Goal: Task Accomplishment & Management: Complete application form

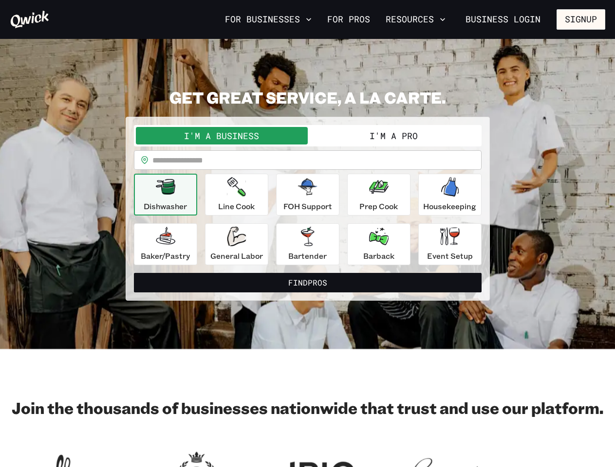
click at [268, 19] on button "For Businesses" at bounding box center [268, 19] width 94 height 17
click at [581, 19] on div "Restaurants + Bar Catering Hotels Country Clubs Senior Living QSRs Event Venues…" at bounding box center [307, 233] width 615 height 467
click at [221, 136] on button "I'm a Business" at bounding box center [222, 136] width 172 height 18
click at [393, 136] on button "I'm a Pro" at bounding box center [394, 136] width 172 height 18
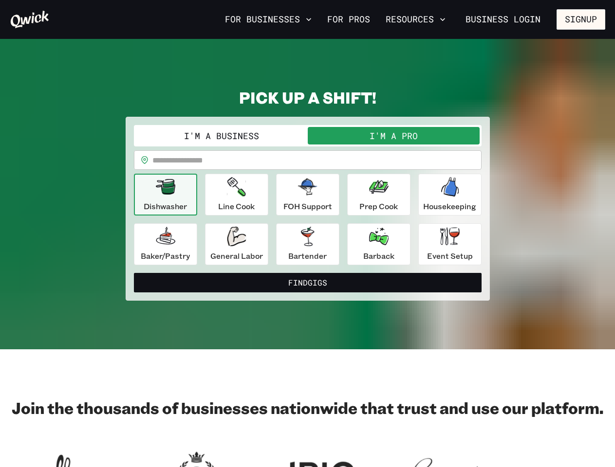
click at [308, 160] on input "text" at bounding box center [316, 159] width 329 height 19
click at [166, 195] on icon "button" at bounding box center [165, 187] width 19 height 16
click at [237, 195] on icon "button" at bounding box center [236, 186] width 18 height 19
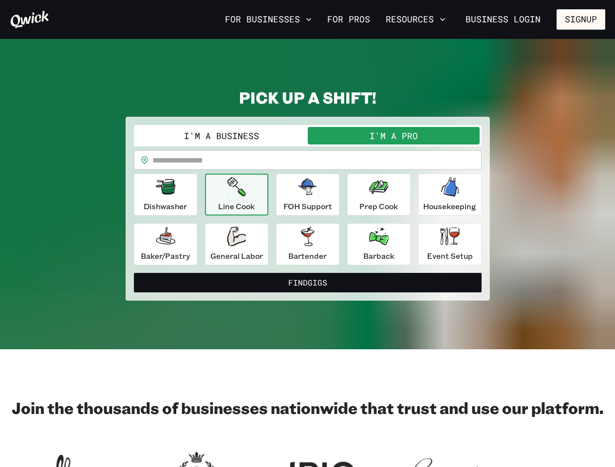
click at [308, 195] on icon "button" at bounding box center [307, 187] width 19 height 17
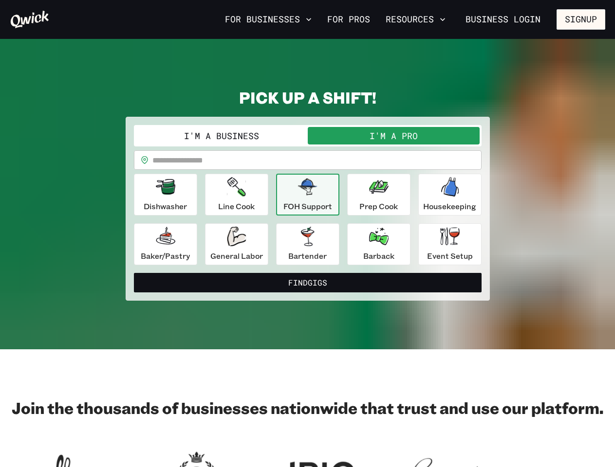
click at [379, 195] on icon "button" at bounding box center [378, 186] width 19 height 19
